Goal: Check status: Check status

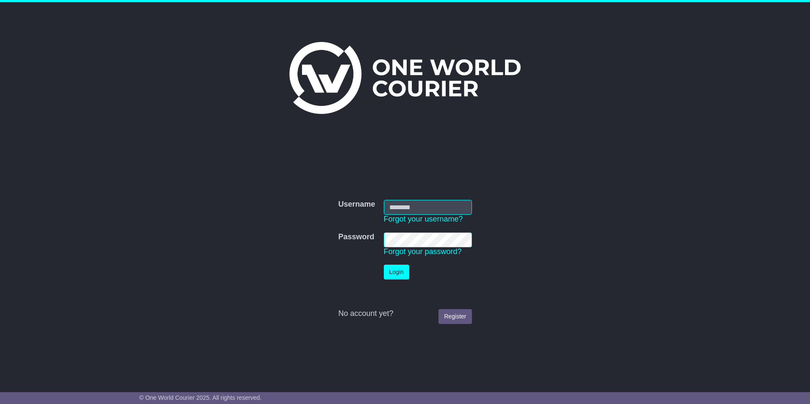
type input "**********"
click at [397, 272] on button "Login" at bounding box center [396, 272] width 25 height 15
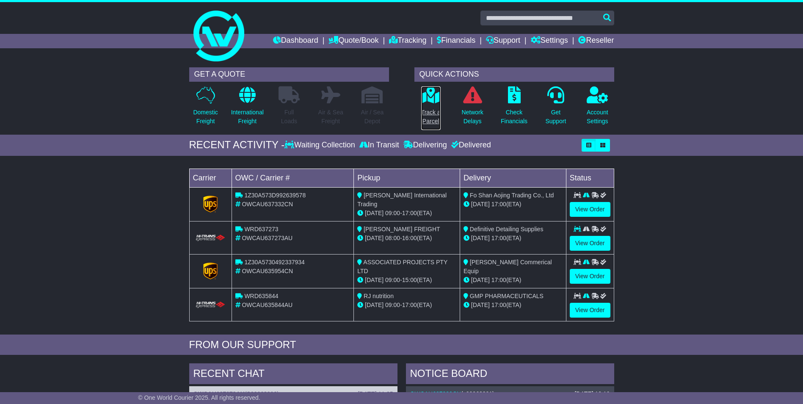
click at [429, 112] on p "Track a Parcel" at bounding box center [430, 117] width 19 height 18
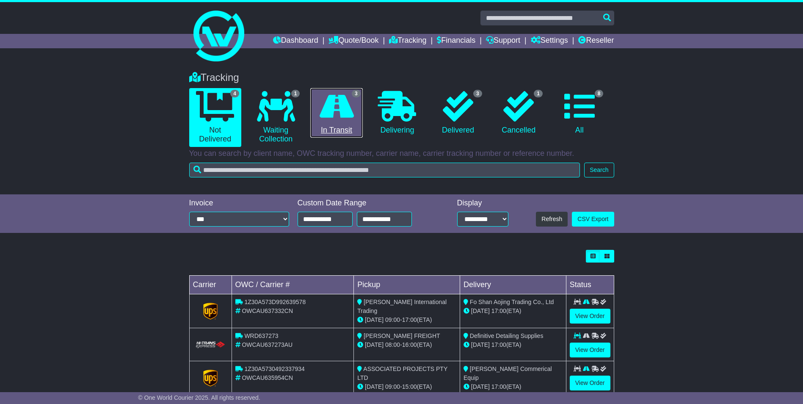
click at [343, 115] on icon at bounding box center [337, 106] width 34 height 30
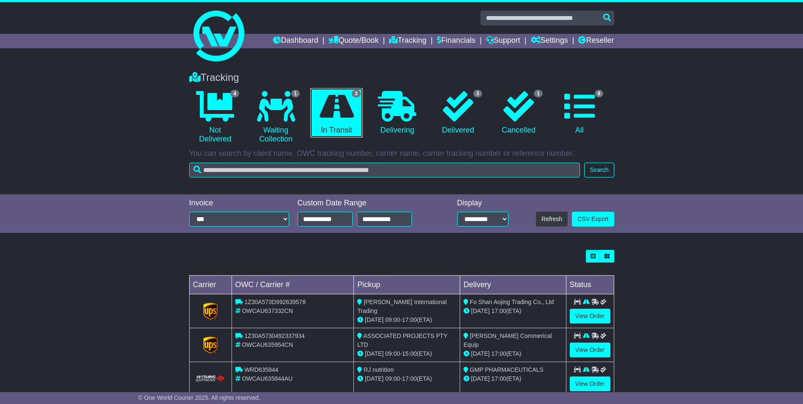
scroll to position [20, 0]
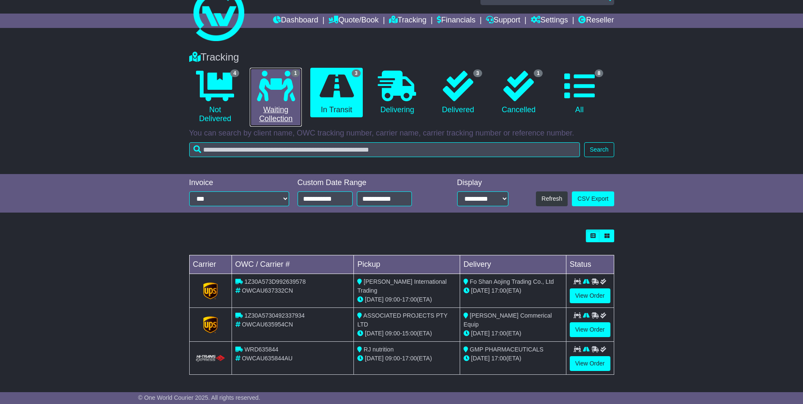
click at [274, 107] on link "1 Waiting Collection" at bounding box center [276, 97] width 52 height 59
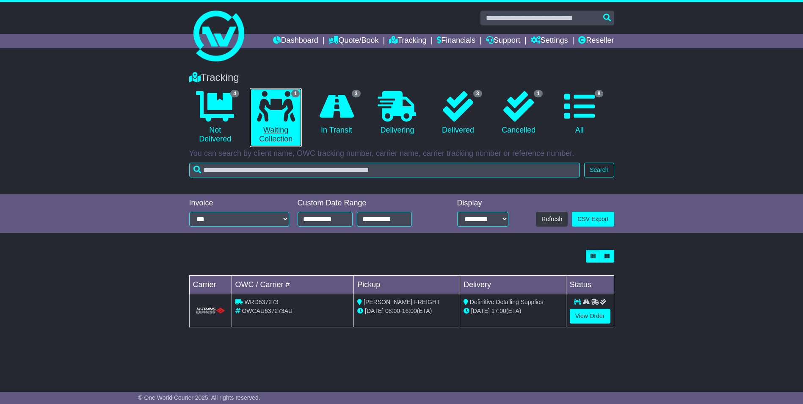
scroll to position [0, 0]
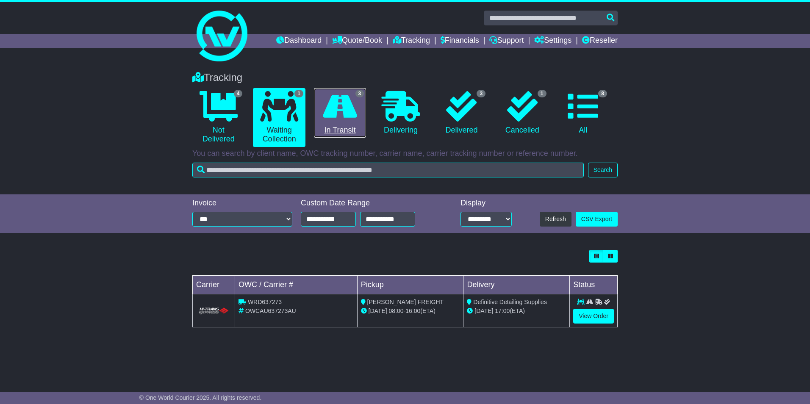
click at [340, 110] on icon at bounding box center [340, 106] width 34 height 30
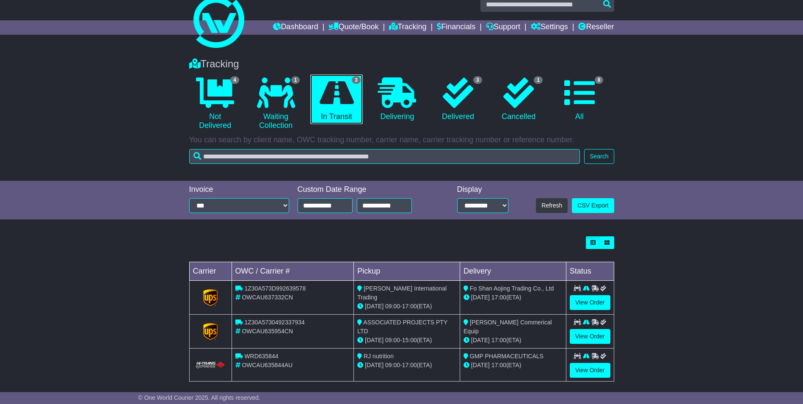
scroll to position [20, 0]
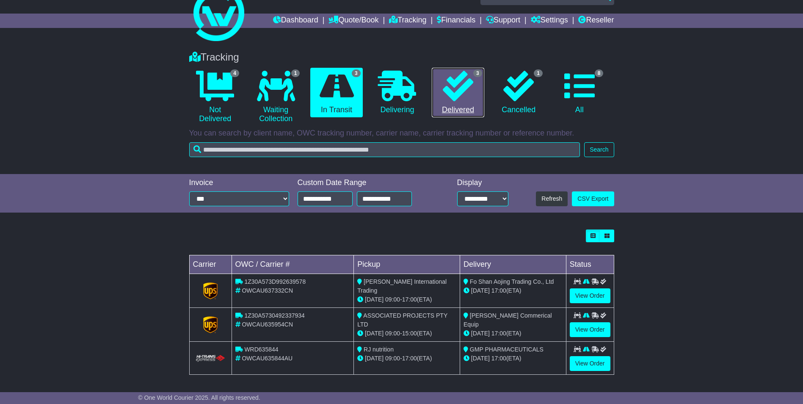
click at [466, 96] on icon at bounding box center [458, 86] width 30 height 30
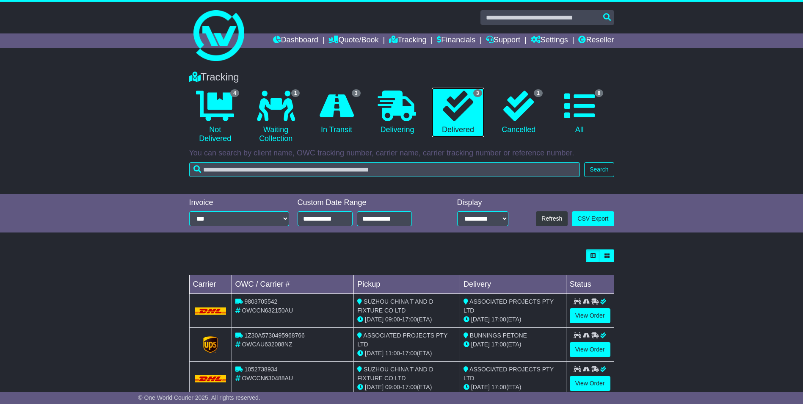
scroll to position [0, 0]
